Goal: Information Seeking & Learning: Learn about a topic

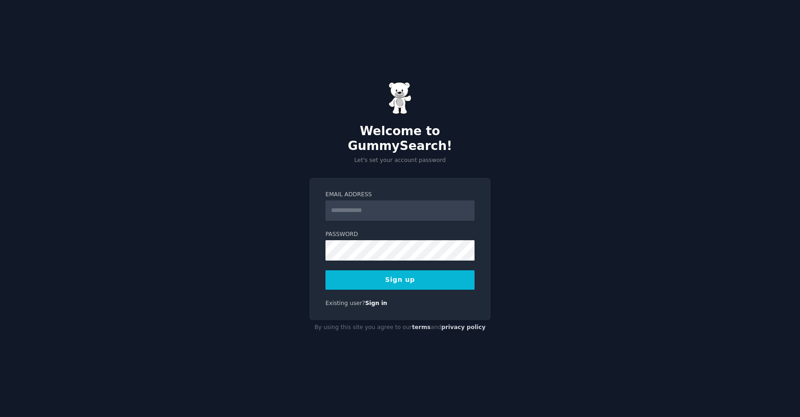
click at [366, 221] on form "Email Address Password Sign up" at bounding box center [400, 240] width 149 height 99
click at [368, 215] on form "Email Address Password Sign up" at bounding box center [400, 240] width 149 height 99
click at [371, 206] on input "Email Address" at bounding box center [400, 211] width 149 height 20
type input "**********"
click at [403, 274] on button "Sign up" at bounding box center [400, 279] width 149 height 19
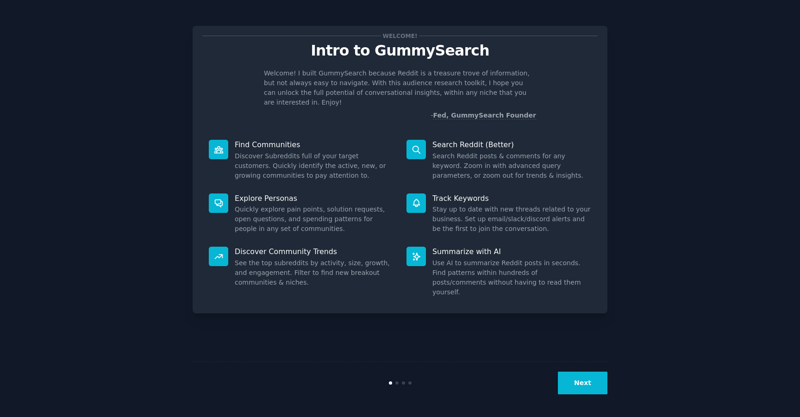
click at [580, 378] on button "Next" at bounding box center [583, 383] width 50 height 23
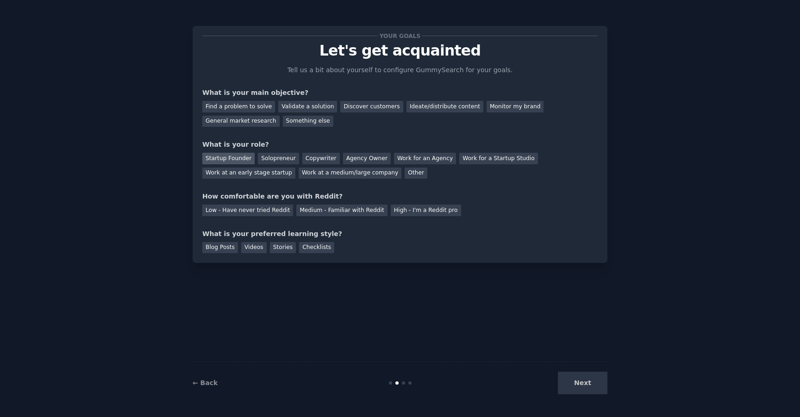
click at [248, 157] on div "Startup Founder" at bounding box center [228, 159] width 52 height 12
click at [369, 156] on div "Agency Owner" at bounding box center [367, 159] width 48 height 12
click at [249, 111] on div "Find a problem to solve" at bounding box center [238, 107] width 73 height 12
click at [425, 104] on div "Ideate/distribute content" at bounding box center [445, 107] width 77 height 12
click at [251, 110] on div "Find a problem to solve" at bounding box center [238, 107] width 73 height 12
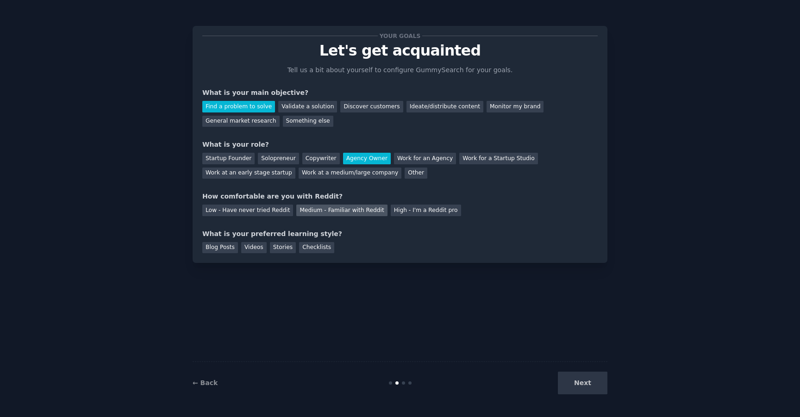
click at [363, 213] on div "Medium - Familiar with Reddit" at bounding box center [341, 211] width 91 height 12
click at [227, 250] on div "Blog Posts" at bounding box center [220, 248] width 36 height 12
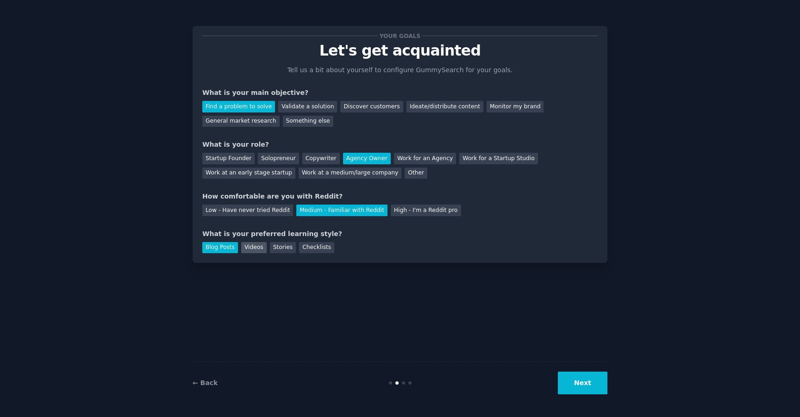
click at [243, 248] on div "Videos" at bounding box center [253, 248] width 25 height 12
click at [231, 248] on div "Blog Posts" at bounding box center [220, 248] width 36 height 12
click at [582, 379] on button "Next" at bounding box center [583, 383] width 50 height 23
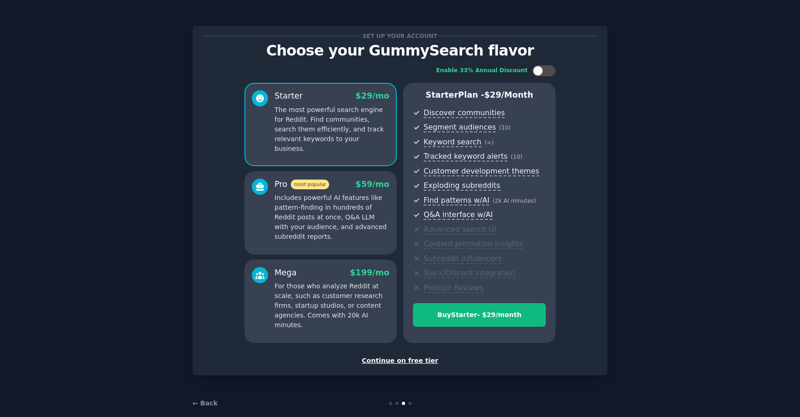
scroll to position [14, 0]
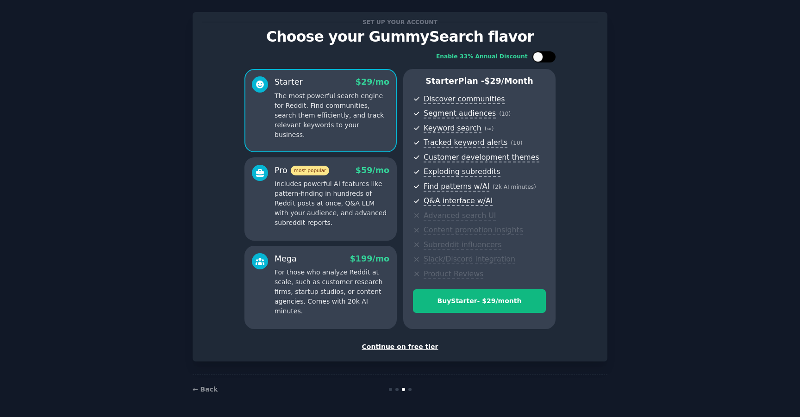
click at [536, 57] on div at bounding box center [538, 57] width 10 height 10
click at [536, 56] on icon at bounding box center [538, 57] width 5 height 5
checkbox input "false"
click at [405, 342] on div "Continue on free tier" at bounding box center [399, 347] width 395 height 10
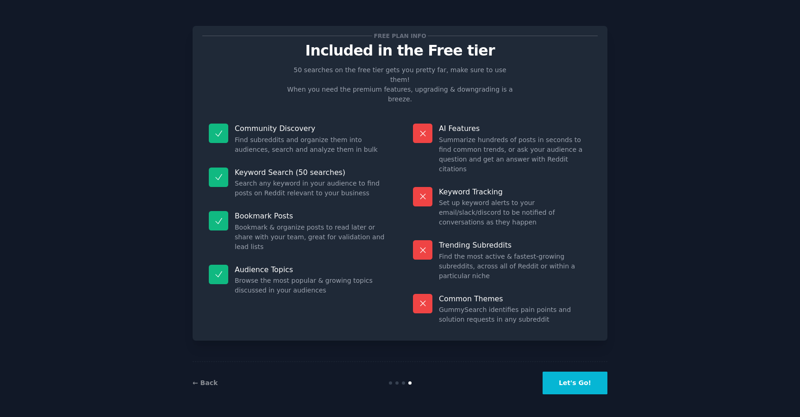
click at [588, 385] on button "Let's Go!" at bounding box center [575, 383] width 65 height 23
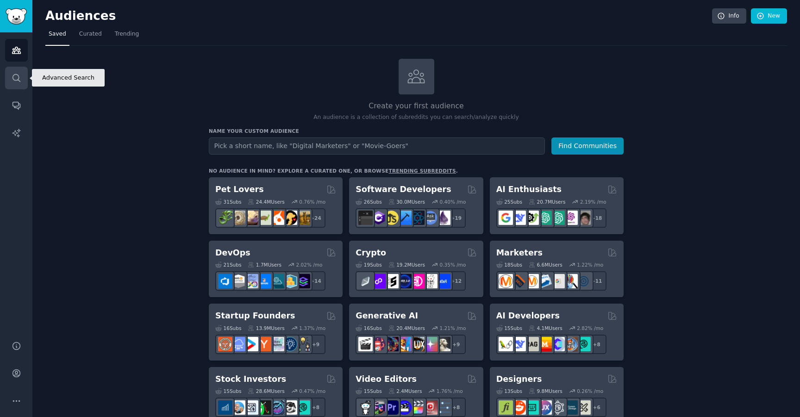
click at [13, 84] on link "Search" at bounding box center [16, 78] width 23 height 23
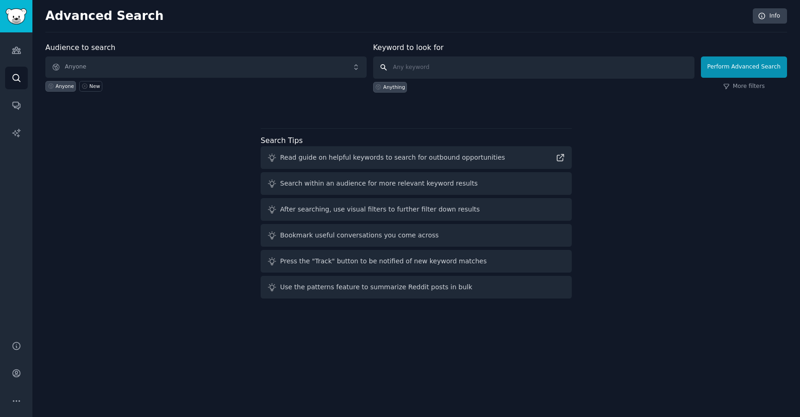
click at [434, 74] on input "text" at bounding box center [533, 67] width 321 height 22
paste input "personalized vitamins OR custom supplements OR tailored nutrition tiredness ene…"
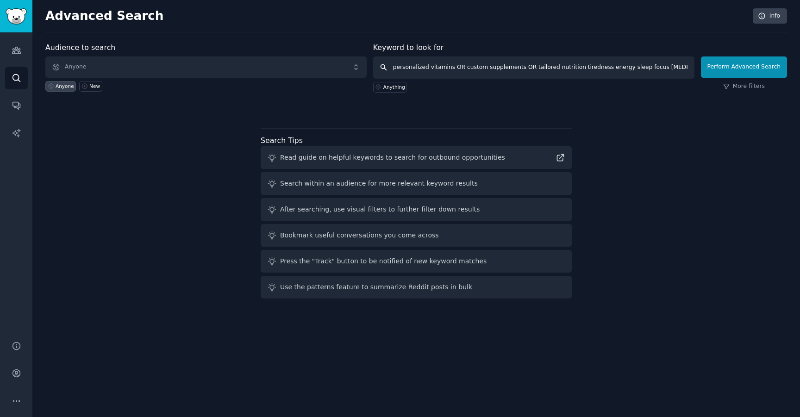
click at [423, 68] on input "personalized vitamins OR custom supplements OR tailored nutrition tiredness ene…" at bounding box center [533, 67] width 321 height 22
drag, startPoint x: 455, startPoint y: 70, endPoint x: 790, endPoint y: 65, distance: 335.3
click at [790, 65] on div "Advanced Search Info Audience to search Anyone Anyone New Keyword to look for p…" at bounding box center [416, 208] width 768 height 417
type input "personalised vitamins"
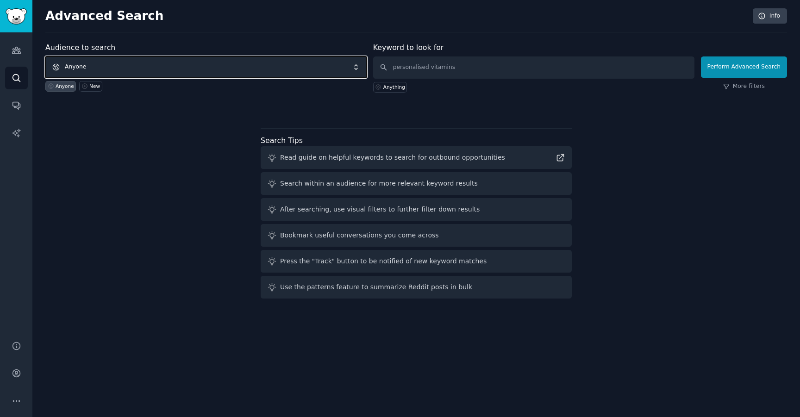
click at [103, 73] on span "Anyone" at bounding box center [205, 66] width 321 height 21
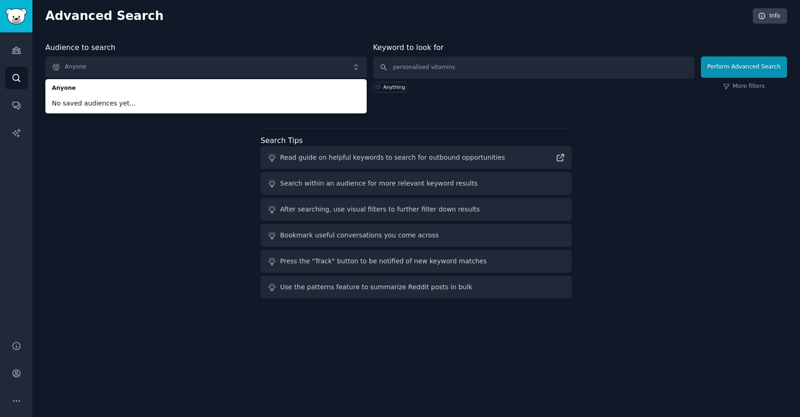
drag, startPoint x: 112, startPoint y: 144, endPoint x: 345, endPoint y: 101, distance: 237.8
click at [115, 142] on div "Audience to search Anyone Anyone No saved audiences yet... Anyone New Keyword t…" at bounding box center [416, 172] width 742 height 260
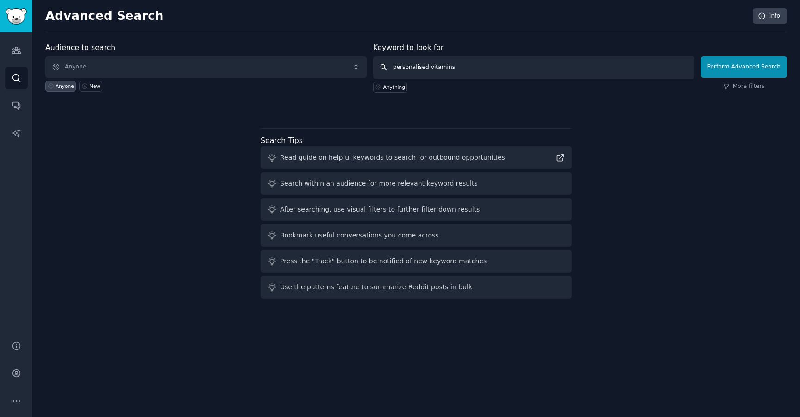
click at [409, 68] on input "personalised vitamins" at bounding box center [533, 67] width 321 height 22
click button "Perform Advanced Search" at bounding box center [744, 66] width 86 height 21
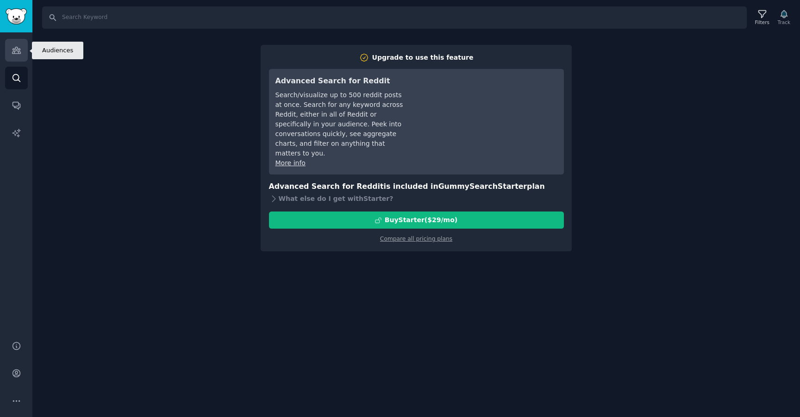
click at [20, 50] on icon "Sidebar" at bounding box center [17, 50] width 10 height 10
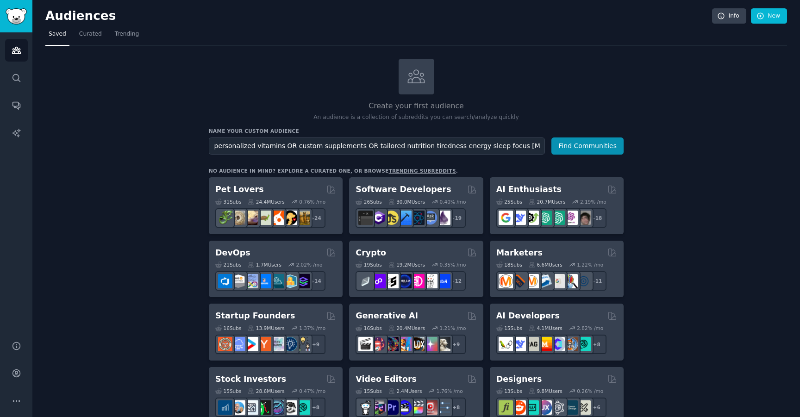
drag, startPoint x: 280, startPoint y: 145, endPoint x: 768, endPoint y: 156, distance: 488.2
type input "personalized vitamins"
click at [551, 138] on button "Find Communities" at bounding box center [587, 146] width 72 height 17
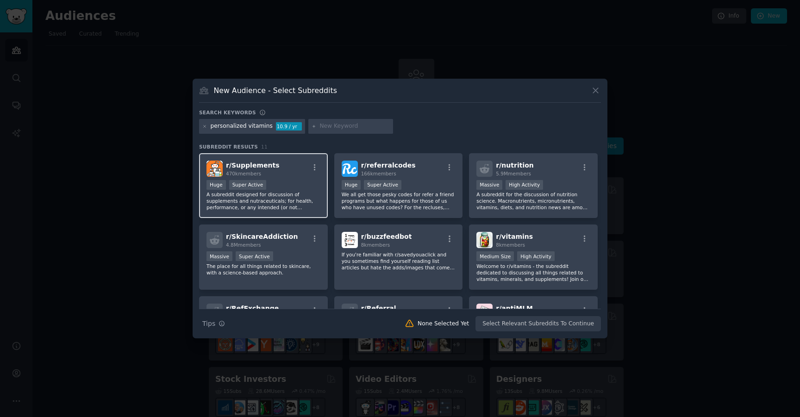
click at [247, 169] on span "r/ Supplements" at bounding box center [253, 165] width 54 height 7
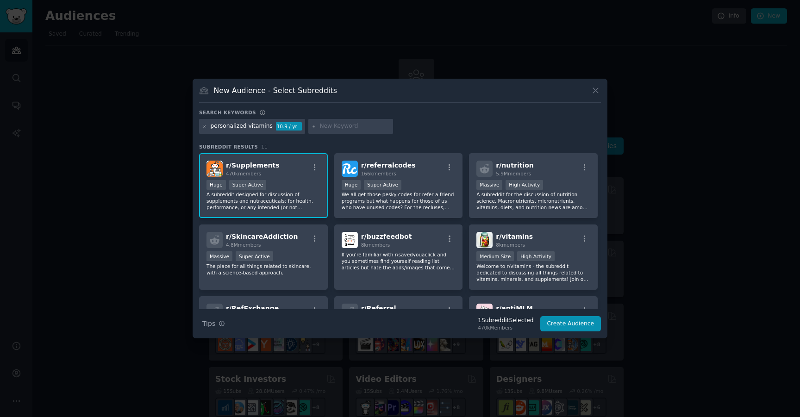
click at [257, 165] on span "r/ Supplements" at bounding box center [253, 165] width 54 height 7
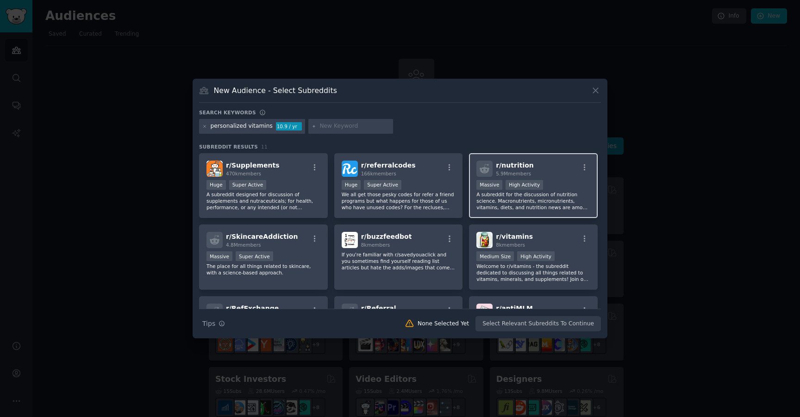
click at [513, 176] on span "5.9M members" at bounding box center [513, 174] width 35 height 6
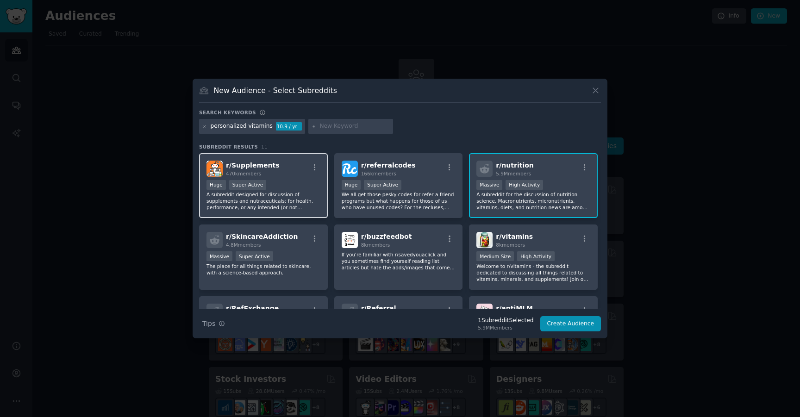
click at [262, 175] on div "470k members" at bounding box center [253, 173] width 54 height 6
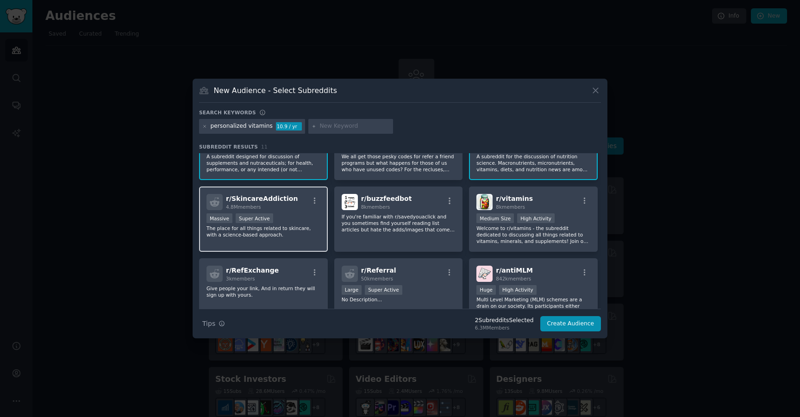
scroll to position [40, 0]
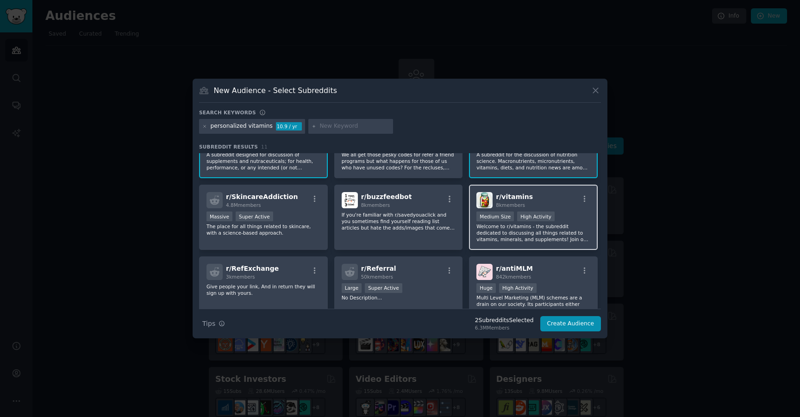
click at [565, 204] on div "r/ vitamins 8k members" at bounding box center [533, 200] width 114 height 16
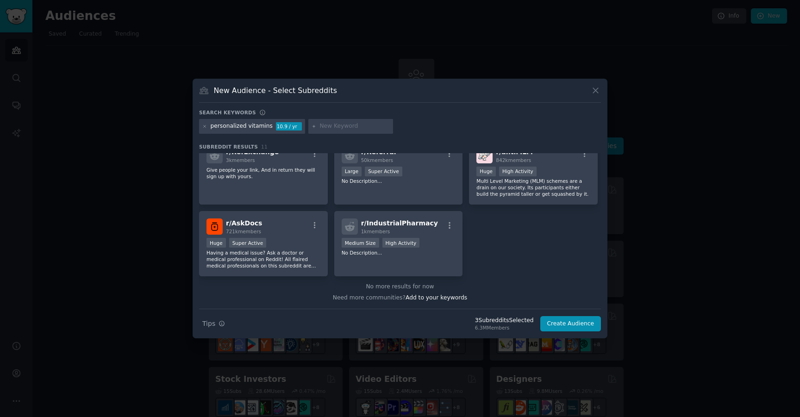
scroll to position [0, 0]
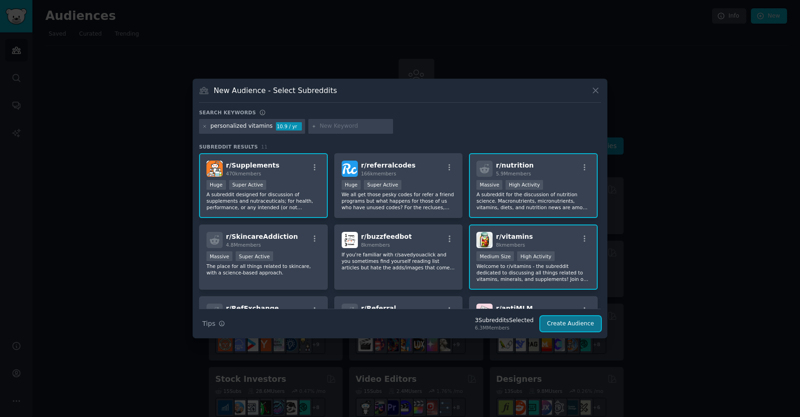
click at [565, 319] on button "Create Audience" at bounding box center [570, 324] width 61 height 16
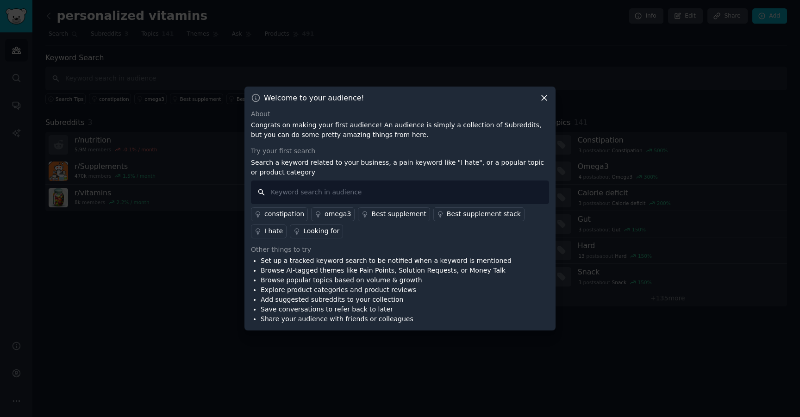
click at [462, 195] on input "text" at bounding box center [400, 193] width 298 height 24
type input "personalised"
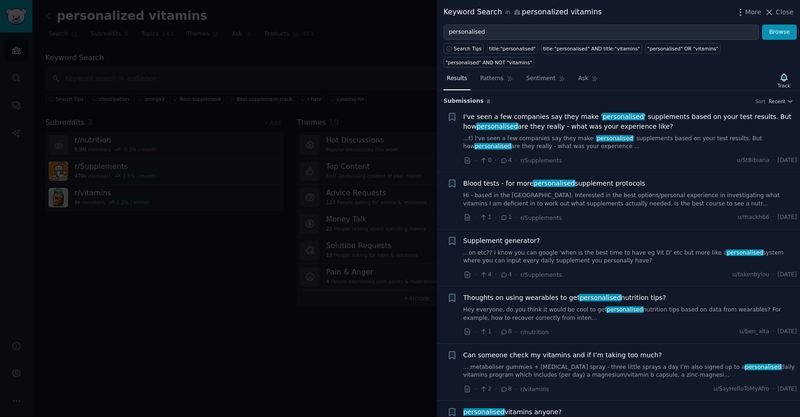
click at [527, 125] on span "I've seen a few companies say they make ' personalised ' supplements based on y…" at bounding box center [631, 121] width 334 height 19
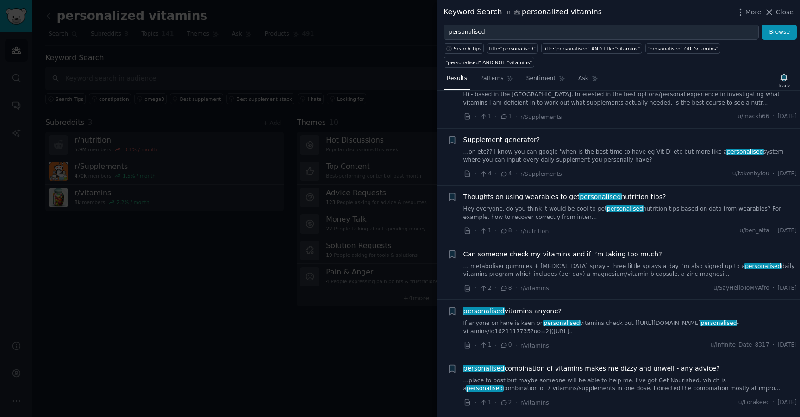
scroll to position [107, 0]
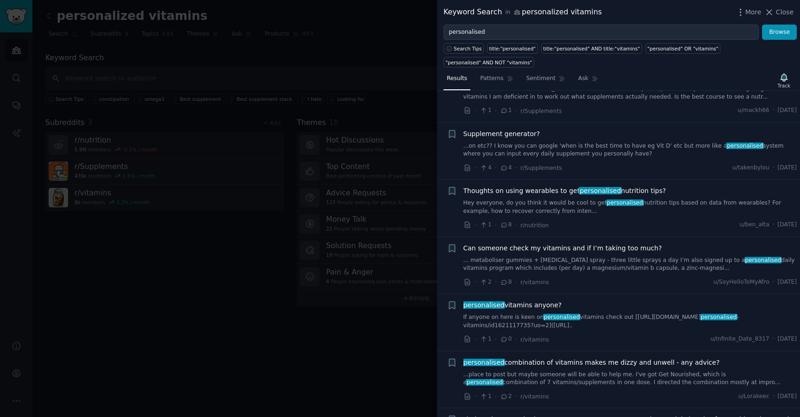
click at [514, 253] on div "Can someone check my vitamins and if I’m taking too much? ... metaboliser gummi…" at bounding box center [631, 258] width 334 height 29
click at [516, 248] on span "Can someone check my vitamins and if I’m taking too much?" at bounding box center [563, 249] width 199 height 10
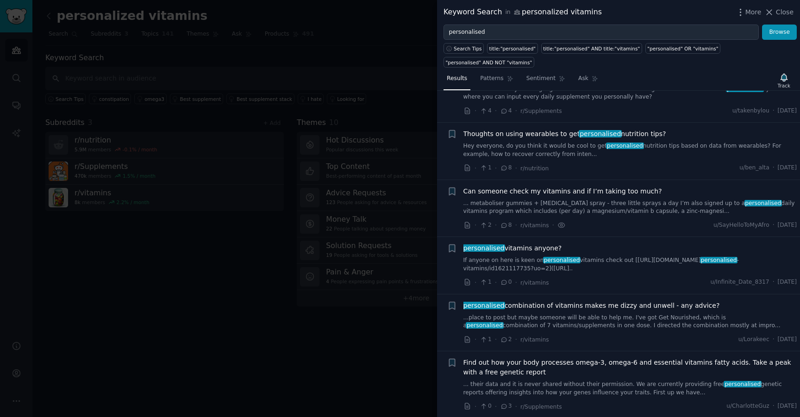
scroll to position [165, 0]
click at [512, 244] on span "personalised vitamins anyone?" at bounding box center [513, 248] width 99 height 10
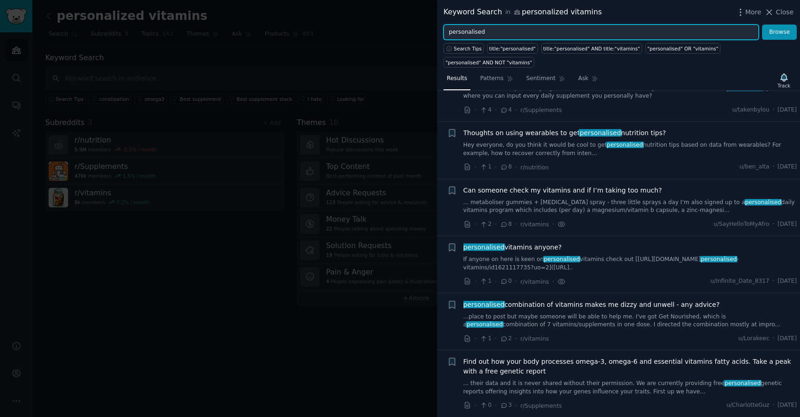
click at [476, 31] on input "personalised" at bounding box center [601, 33] width 315 height 16
paste input "zed vitamins OR custom supplements OR tailored nutrition tiredness energy sleep…"
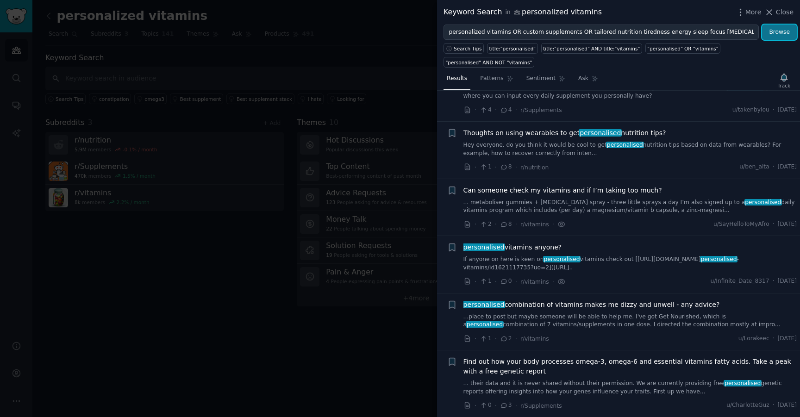
click at [776, 36] on button "Browse" at bounding box center [779, 33] width 35 height 16
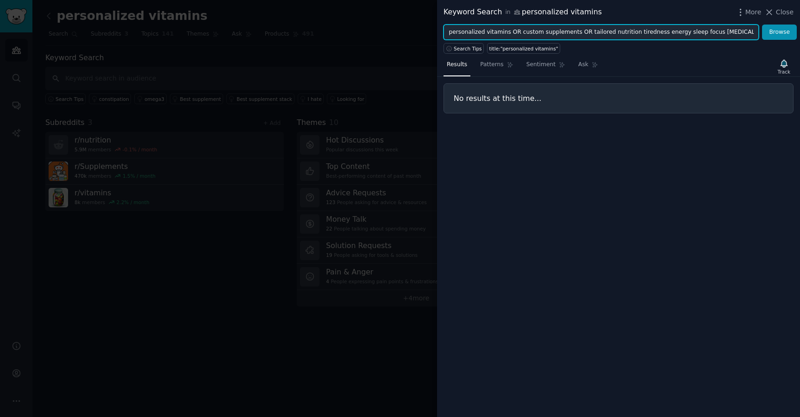
click at [508, 32] on input "personalized vitamins OR custom supplements OR tailored nutrition tiredness ene…" at bounding box center [601, 33] width 315 height 16
click at [489, 32] on input "personalized vitamins OR custom supplements OR tailored nutrition tiredness ene…" at bounding box center [601, 33] width 315 height 16
drag, startPoint x: 483, startPoint y: 31, endPoint x: 774, endPoint y: 38, distance: 290.9
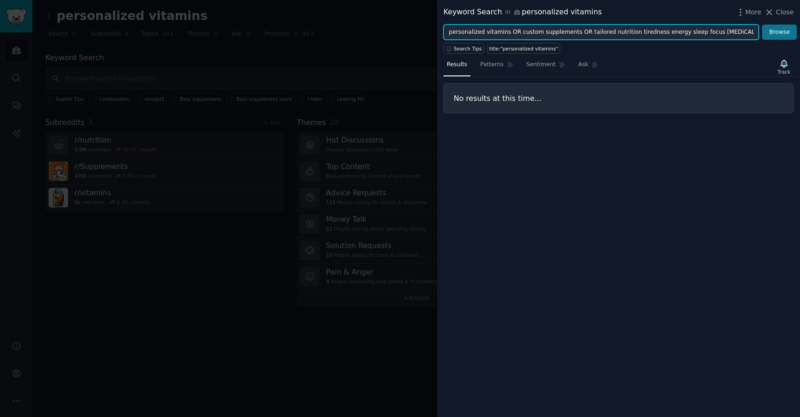
click at [774, 38] on form "personalized vitamins OR custom supplements OR tailored nutrition tiredness ene…" at bounding box center [620, 33] width 353 height 16
click at [762, 25] on button "Browse" at bounding box center [779, 33] width 35 height 16
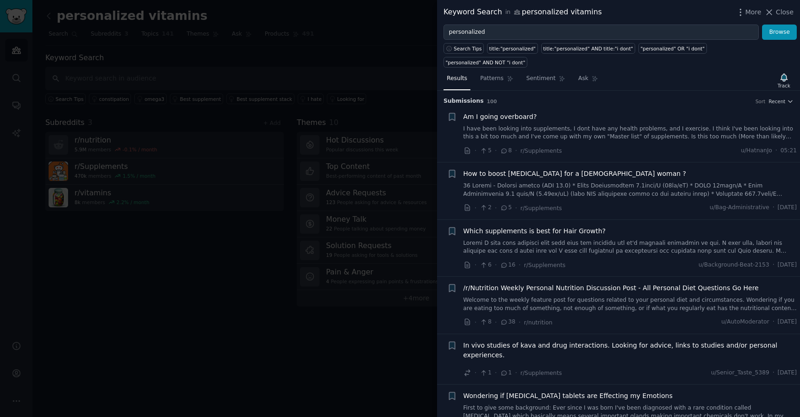
click at [508, 112] on span "Am I going overboard?" at bounding box center [501, 117] width 74 height 10
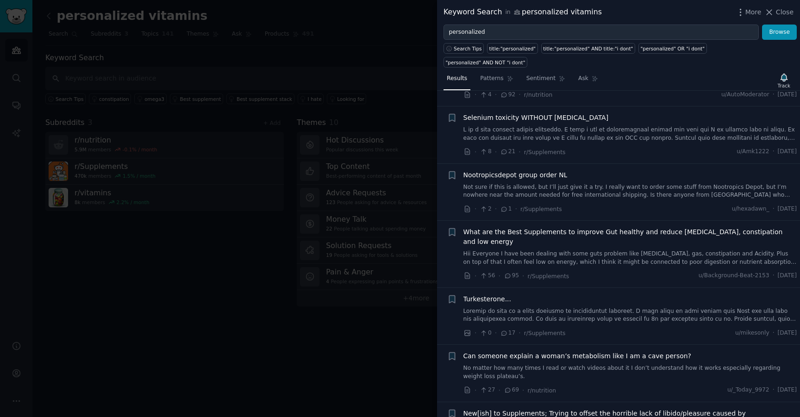
scroll to position [1385, 0]
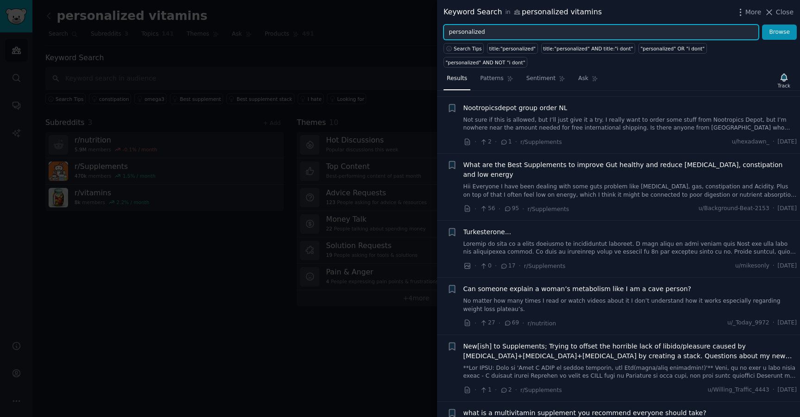
click at [533, 30] on input "personalized" at bounding box center [601, 33] width 315 height 16
type input "alyve"
click at [762, 25] on button "Browse" at bounding box center [779, 33] width 35 height 16
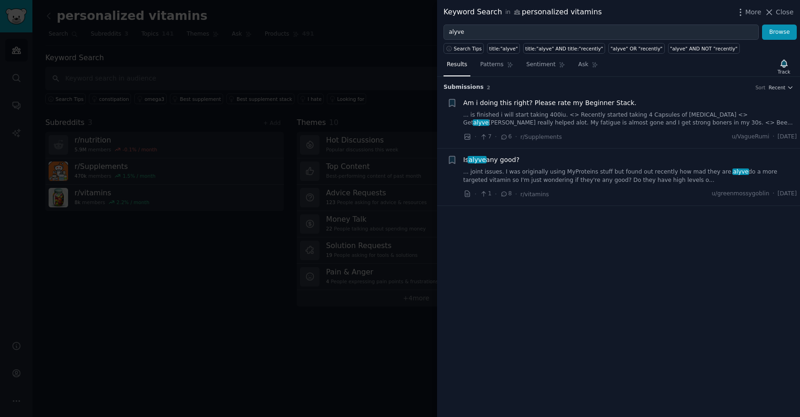
click at [516, 160] on span "Is alyve any good?" at bounding box center [492, 160] width 56 height 10
click at [504, 163] on span "Is alyve any good?" at bounding box center [492, 160] width 56 height 10
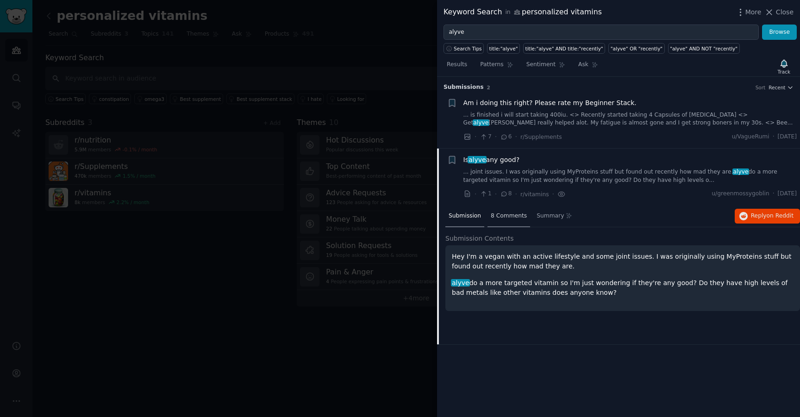
click at [501, 217] on span "8 Comments" at bounding box center [509, 216] width 36 height 8
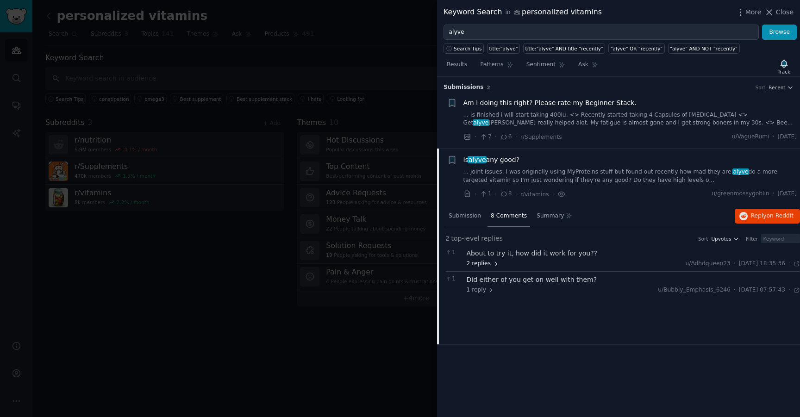
click at [497, 264] on icon at bounding box center [496, 264] width 6 height 6
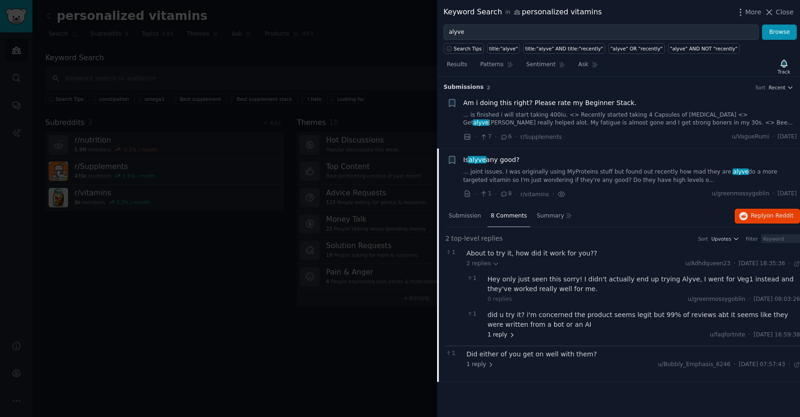
click at [502, 337] on span "1 reply" at bounding box center [502, 335] width 28 height 8
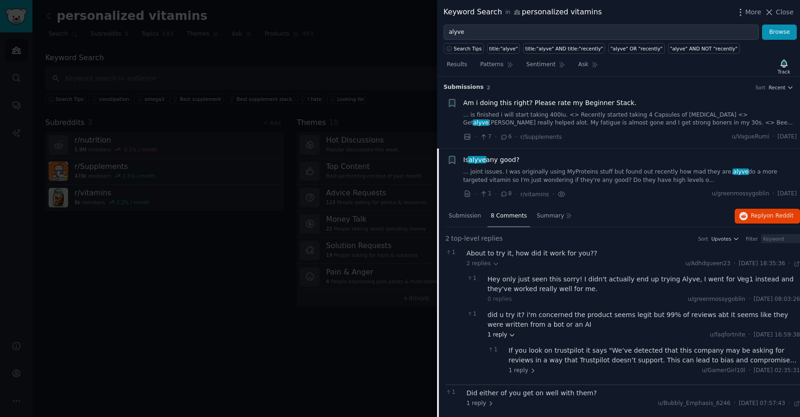
scroll to position [4, 0]
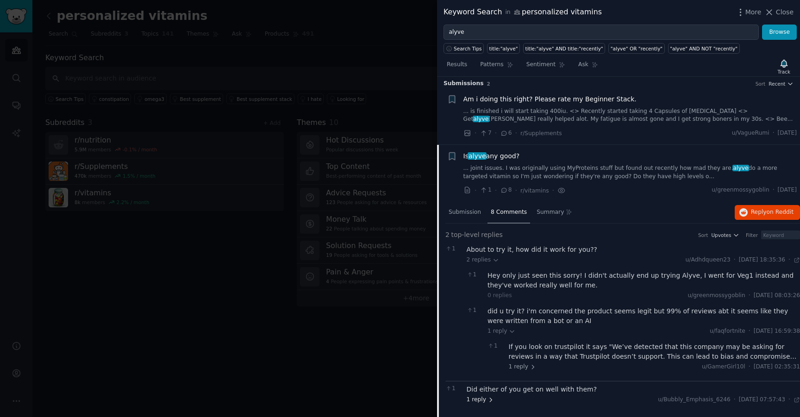
click at [488, 396] on span "1 reply" at bounding box center [481, 400] width 28 height 8
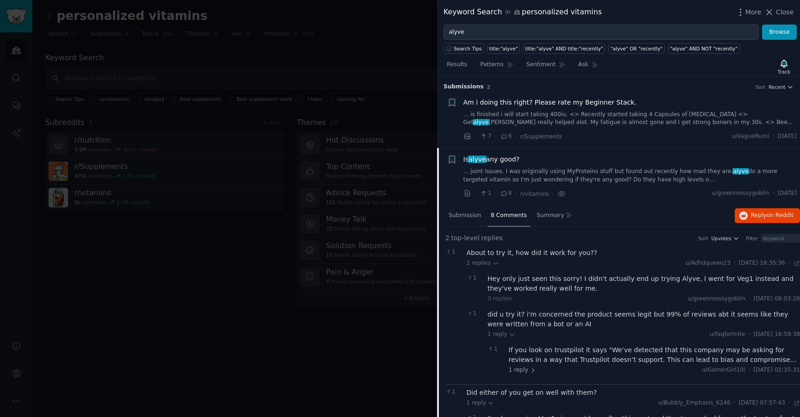
scroll to position [0, 0]
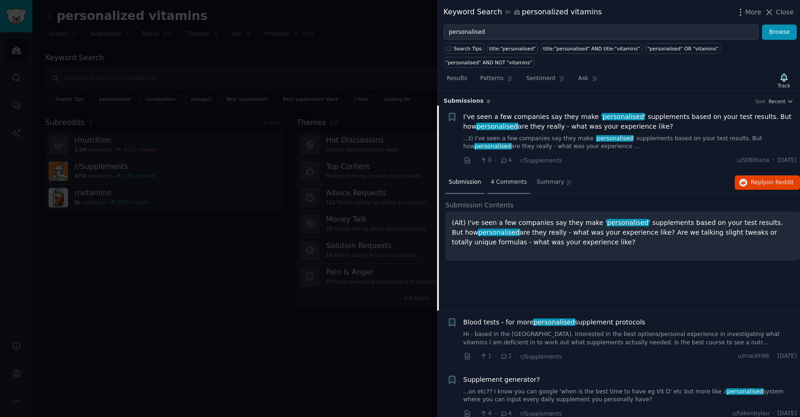
click at [511, 187] on div "4 Comments" at bounding box center [509, 183] width 43 height 22
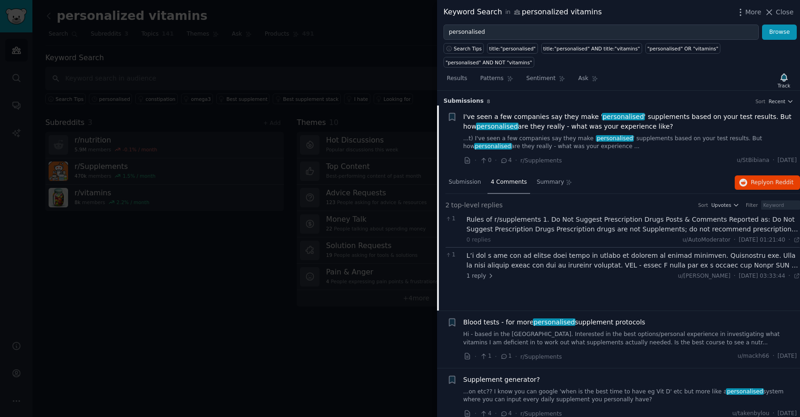
click at [646, 232] on div "Rules of r/supplements 1. Do Not Suggest Prescription Drugs Posts & Comments Re…" at bounding box center [634, 224] width 334 height 19
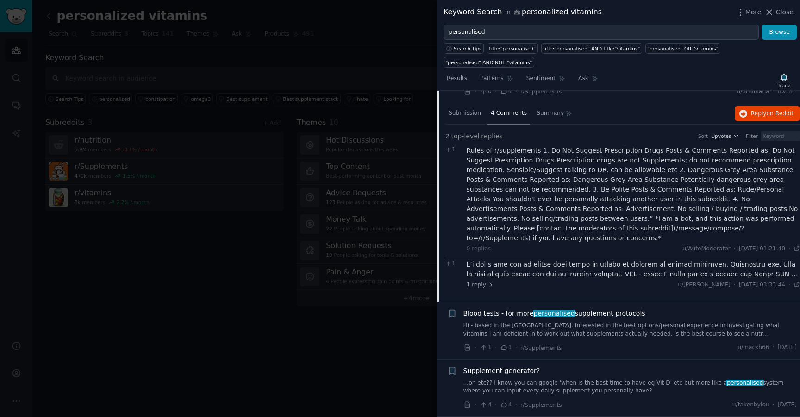
scroll to position [78, 0]
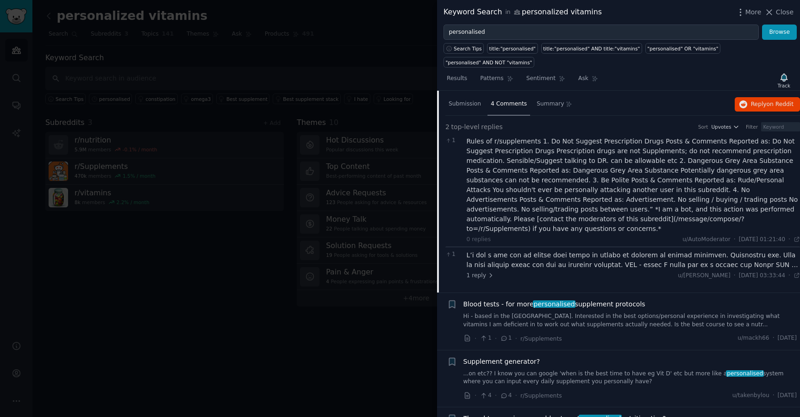
click at [591, 254] on div at bounding box center [634, 260] width 334 height 19
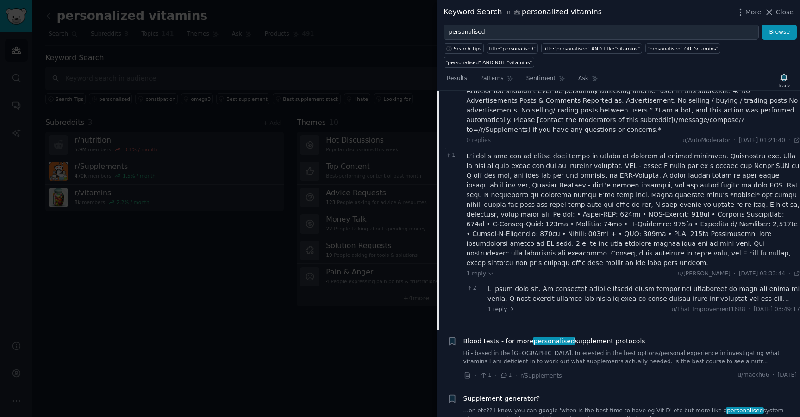
scroll to position [250, 0]
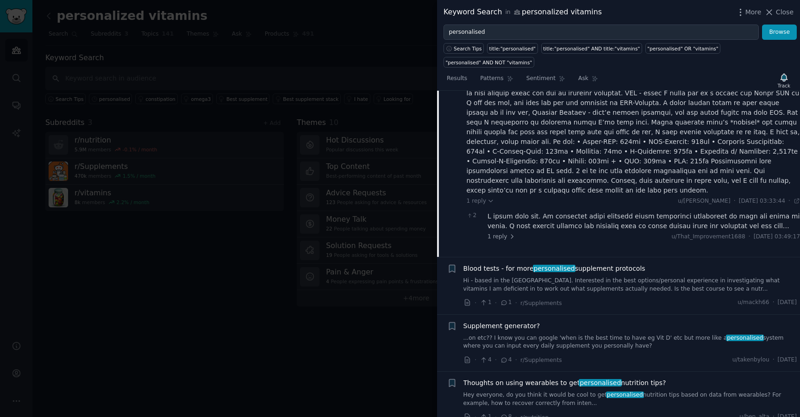
click at [575, 277] on link "Hi - based in the [GEOGRAPHIC_DATA]. Interested in the best options/personal ex…" at bounding box center [631, 285] width 334 height 16
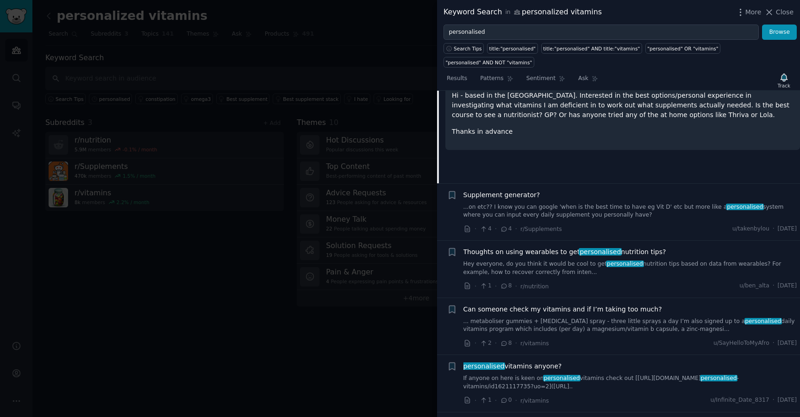
scroll to position [268, 0]
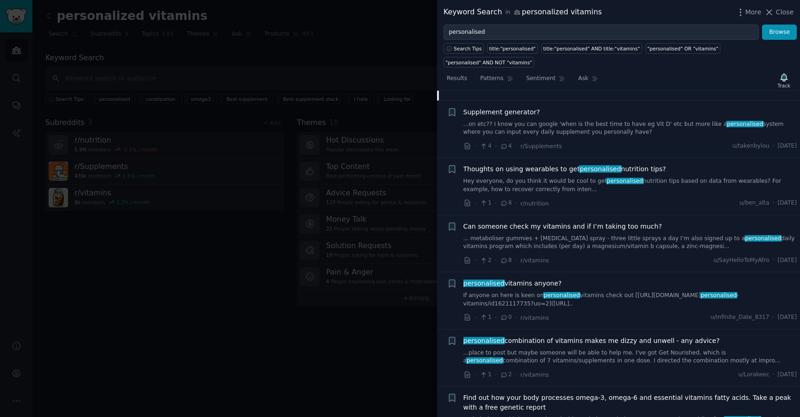
click at [527, 300] on link "If anyone on here is keen on personalised vitamins check out [https://apps.appl…" at bounding box center [631, 300] width 334 height 16
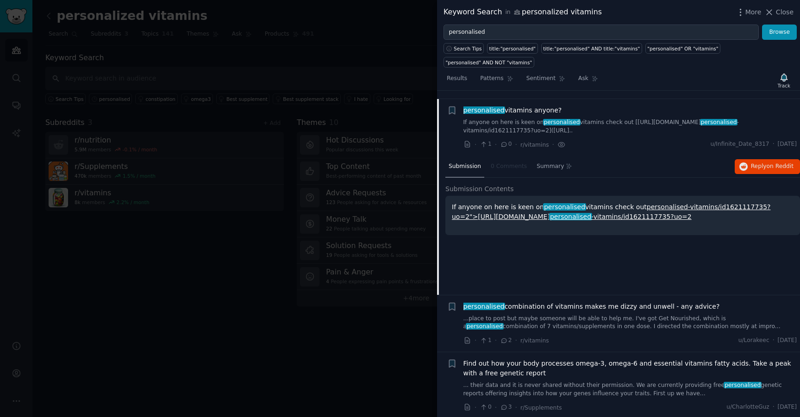
scroll to position [304, 0]
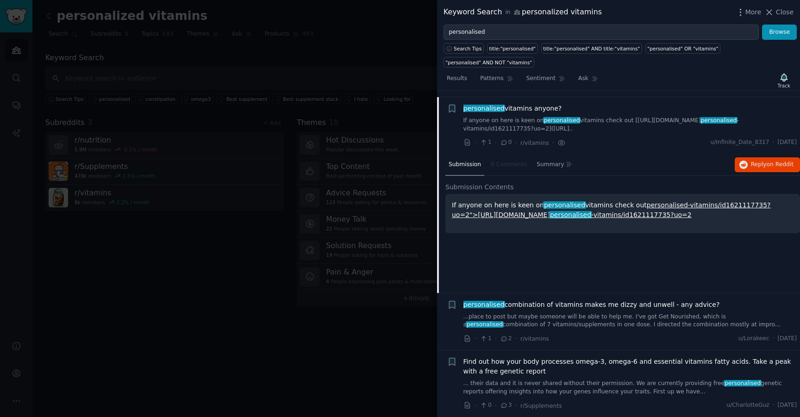
click at [551, 216] on link "personalised-vitamins/id1621117735?uo=2">https://apps.apple.com/gb/app/curate- …" at bounding box center [611, 209] width 319 height 17
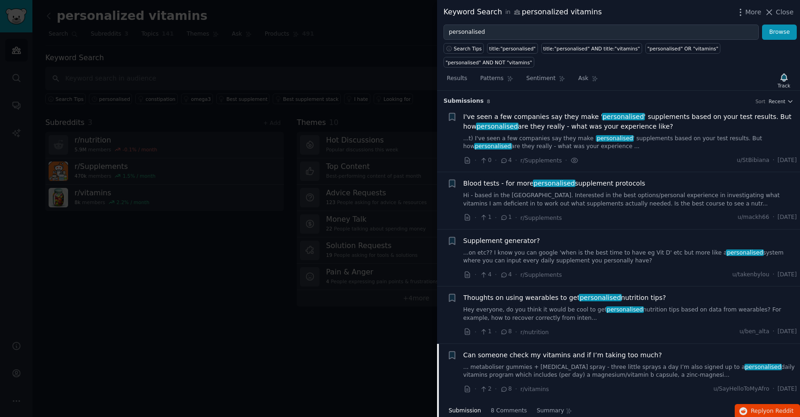
click at [706, 135] on link "...t) I've seen a few companies say they make ' personalised ' supplements base…" at bounding box center [631, 143] width 334 height 16
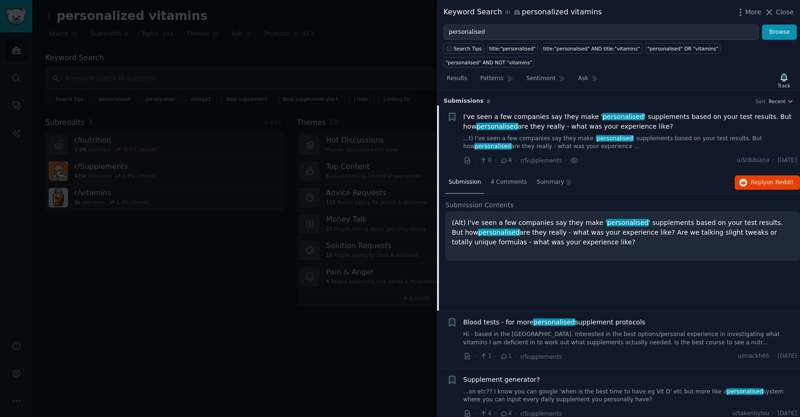
scroll to position [14, 0]
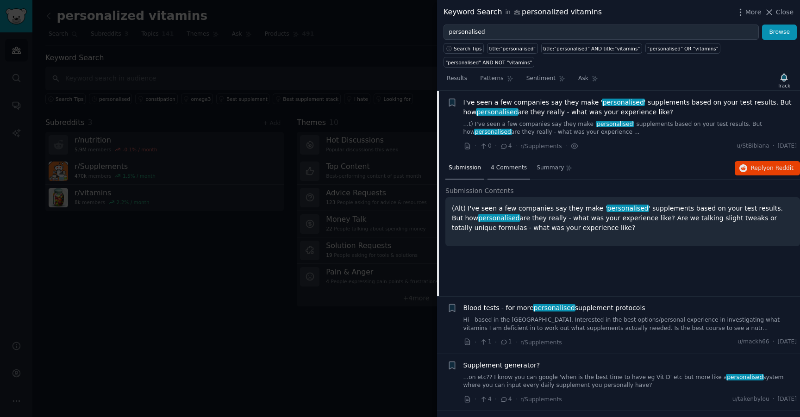
click at [502, 163] on div "4 Comments" at bounding box center [509, 168] width 43 height 22
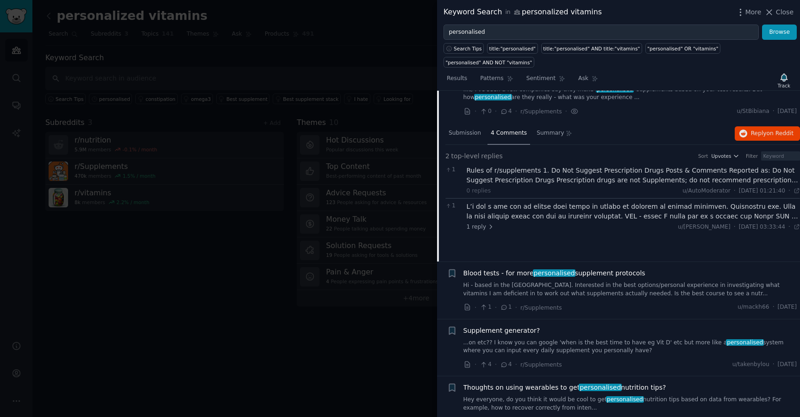
scroll to position [56, 0]
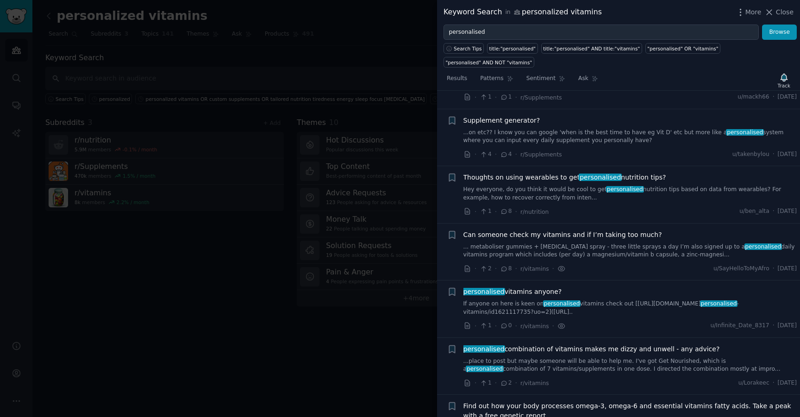
scroll to position [165, 0]
